Goal: Go to known website: Access a specific website the user already knows

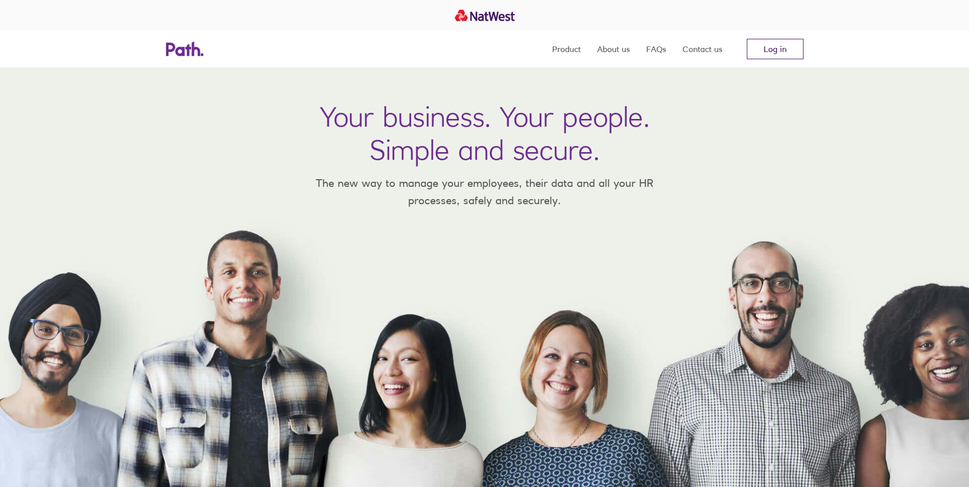
click at [773, 48] on link "Log in" at bounding box center [775, 49] width 57 height 20
click at [775, 46] on link "Log in" at bounding box center [775, 49] width 57 height 20
